Goal: Information Seeking & Learning: Learn about a topic

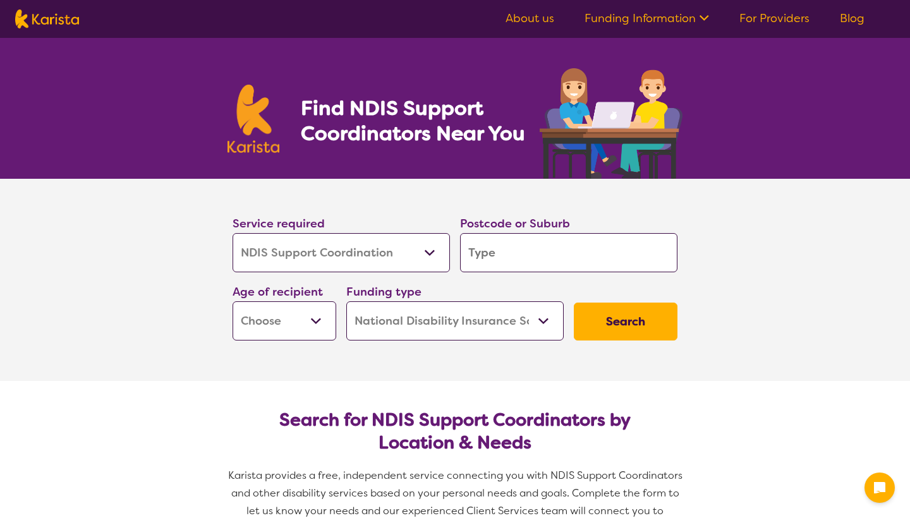
select select "NDIS Support Coordination"
select select "NDIS"
select select "NDIS Support Coordination"
select select "NDIS"
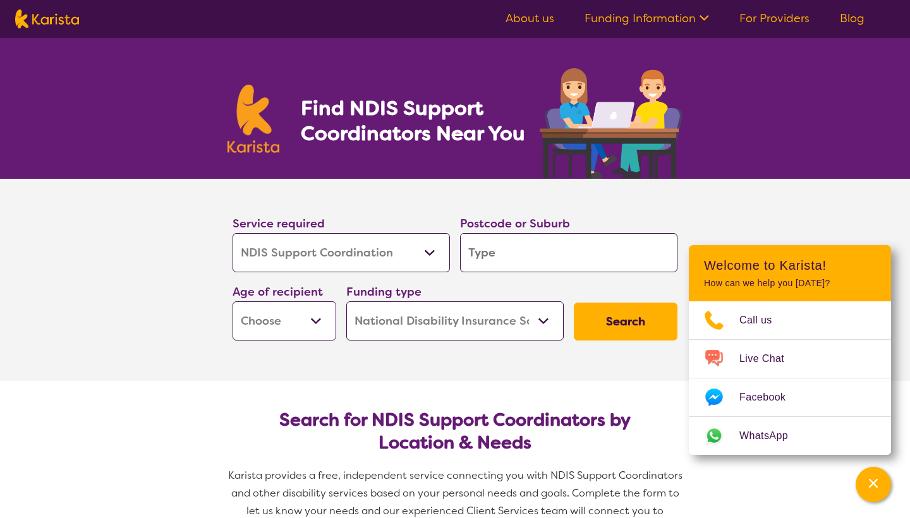
click at [259, 123] on img at bounding box center [253, 119] width 52 height 68
click at [49, 22] on img at bounding box center [47, 18] width 64 height 19
select select "NDIS Support Coordination"
select select "NDIS"
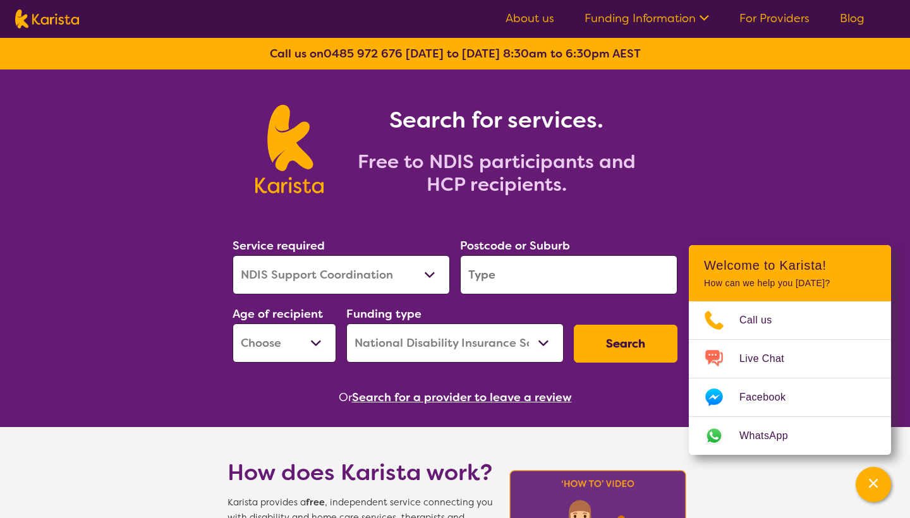
select select "Allied Health Assistant"
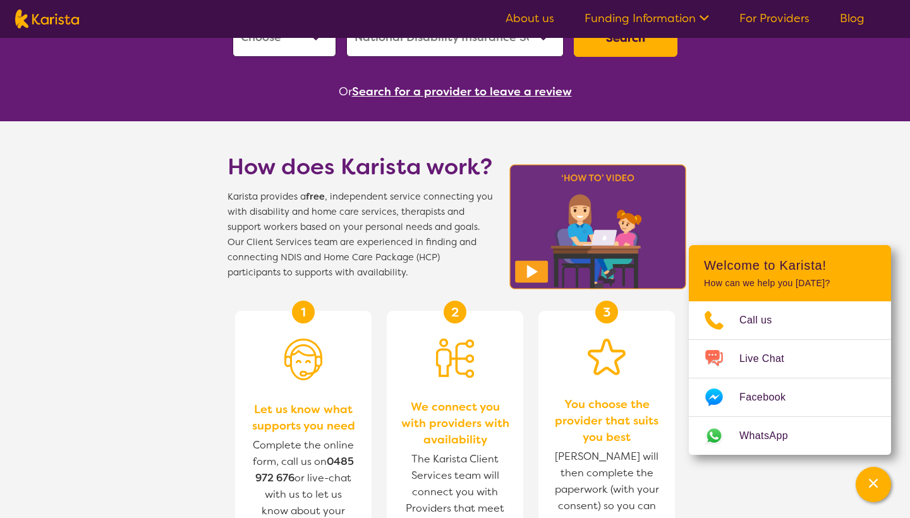
scroll to position [311, 0]
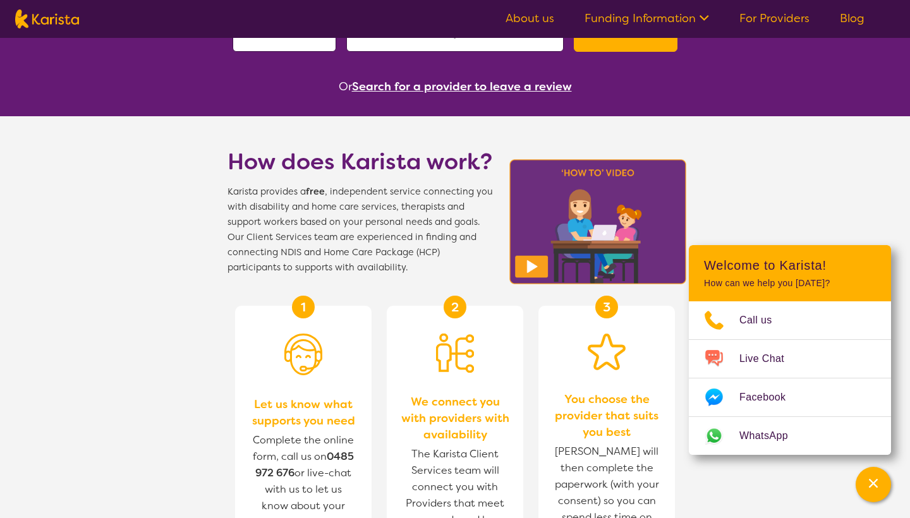
click at [802, 20] on link "For Providers" at bounding box center [774, 18] width 70 height 15
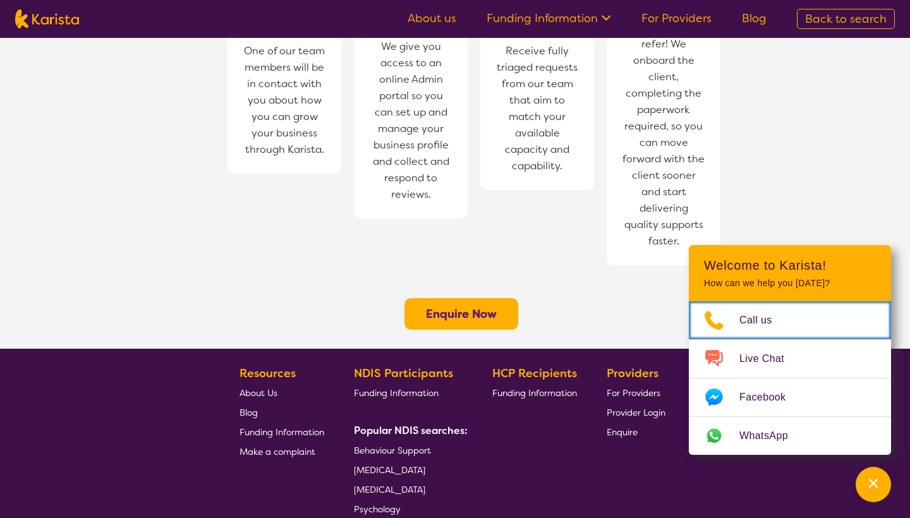
scroll to position [937, 0]
